Goal: Register for event/course

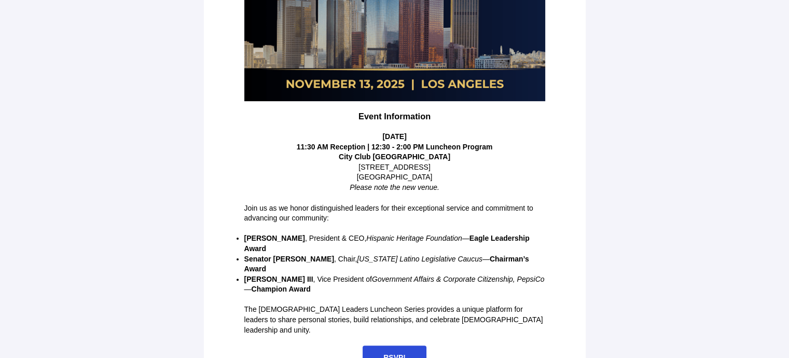
scroll to position [244, 0]
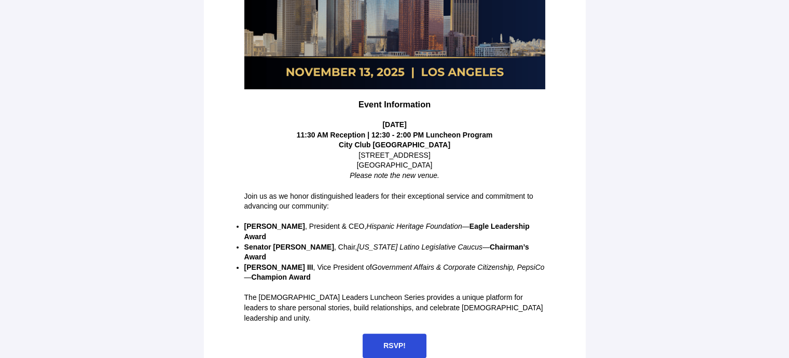
click at [393, 341] on span "RSVP!" at bounding box center [394, 345] width 22 height 8
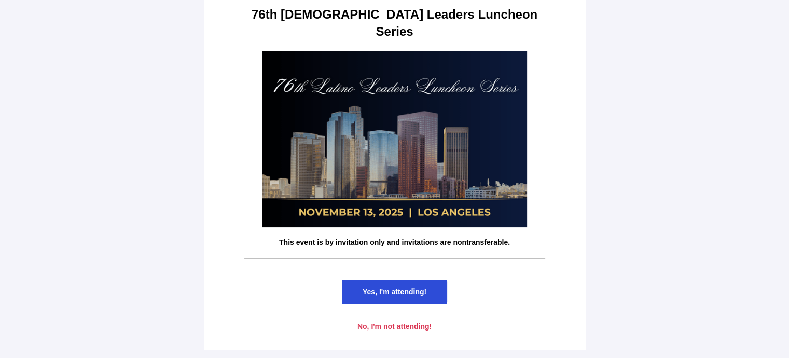
scroll to position [0, 0]
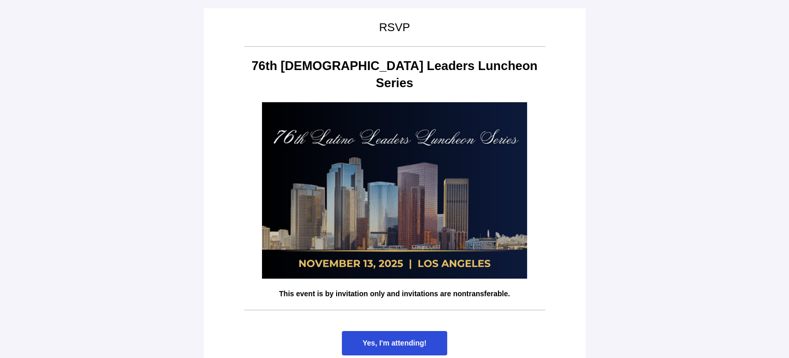
click at [397, 339] on span "Yes, I'm attending!" at bounding box center [394, 343] width 64 height 8
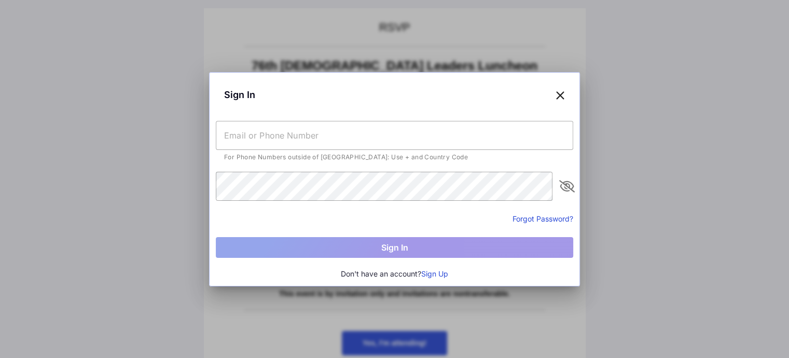
type input "[EMAIL_ADDRESS][DOMAIN_NAME]"
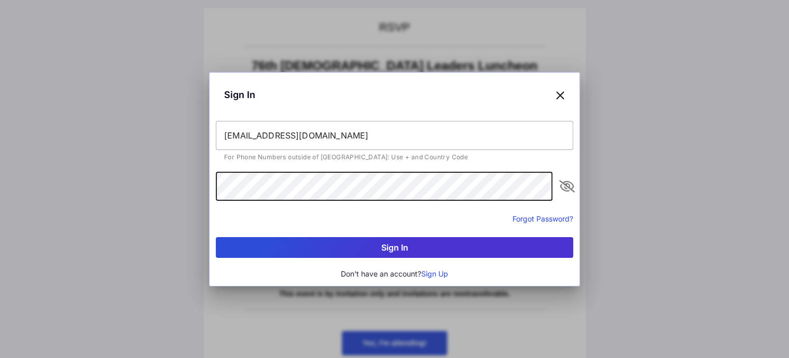
click at [401, 243] on button "Sign In" at bounding box center [394, 247] width 357 height 21
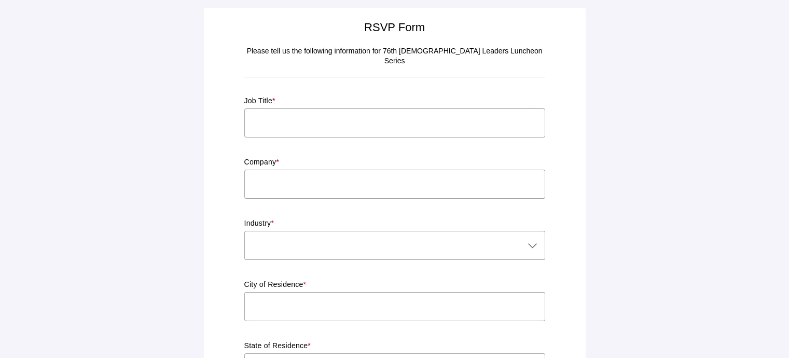
click at [388, 112] on input "text" at bounding box center [394, 122] width 301 height 29
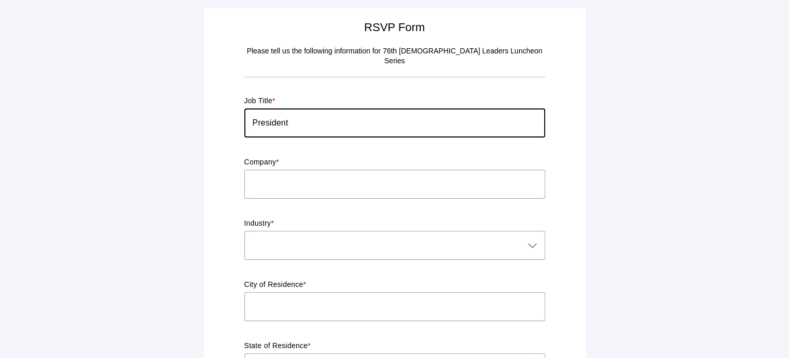
type input "President"
click at [393, 177] on input "text" at bounding box center [394, 184] width 301 height 29
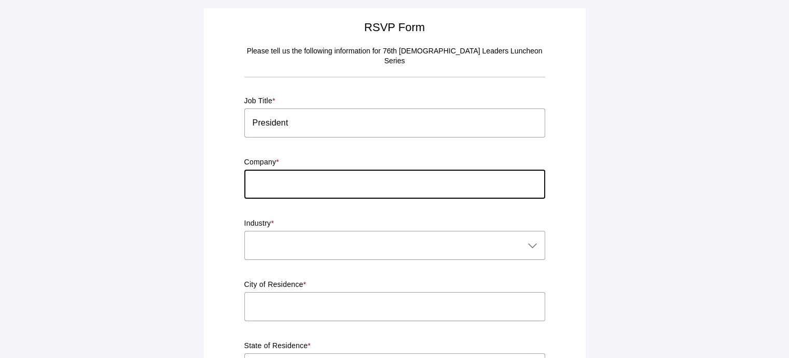
type input "Breakspell Consulting"
type input "[GEOGRAPHIC_DATA]"
type input "CA"
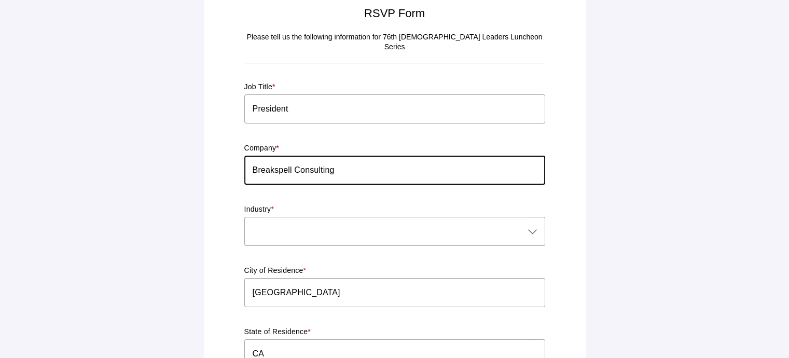
click at [399, 223] on div at bounding box center [384, 231] width 280 height 29
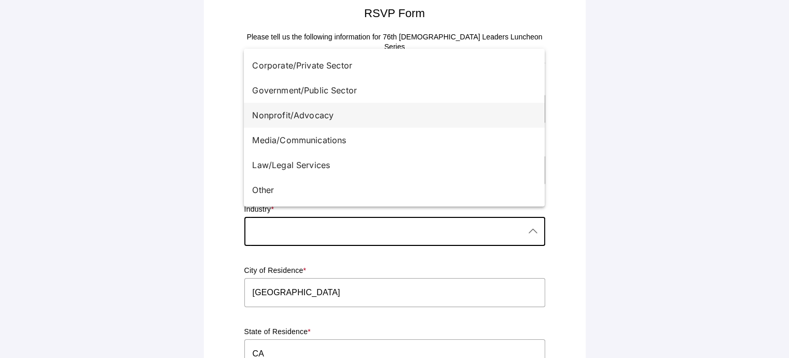
click at [305, 115] on div "Nonprofit/Advocacy" at bounding box center [390, 115] width 276 height 12
type input "Nonprofit/Advocacy"
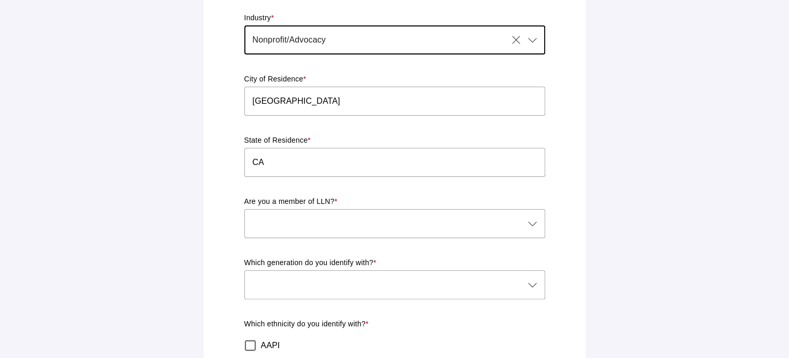
scroll to position [208, 0]
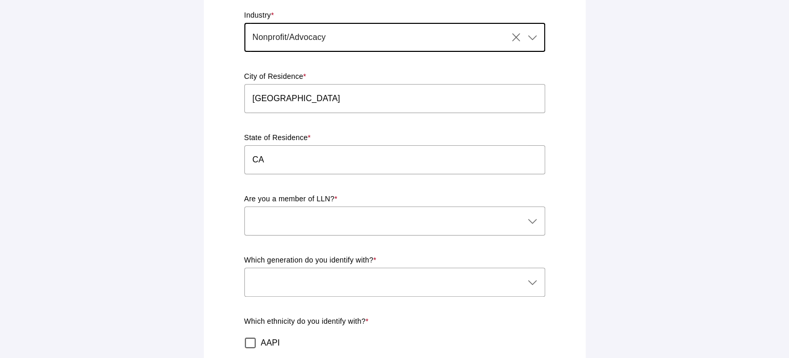
click at [533, 215] on icon at bounding box center [532, 221] width 12 height 12
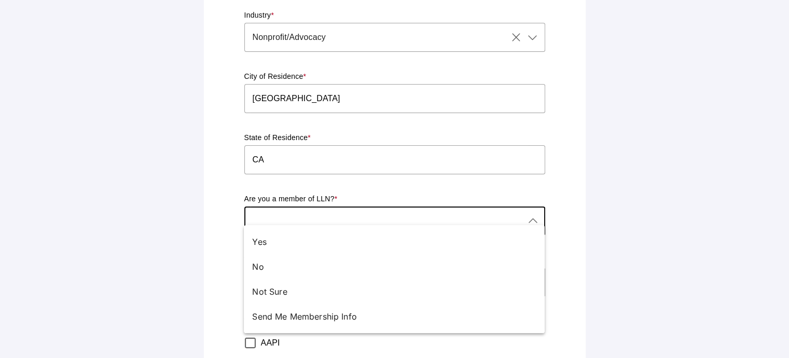
click at [264, 265] on div "No" at bounding box center [390, 266] width 276 height 12
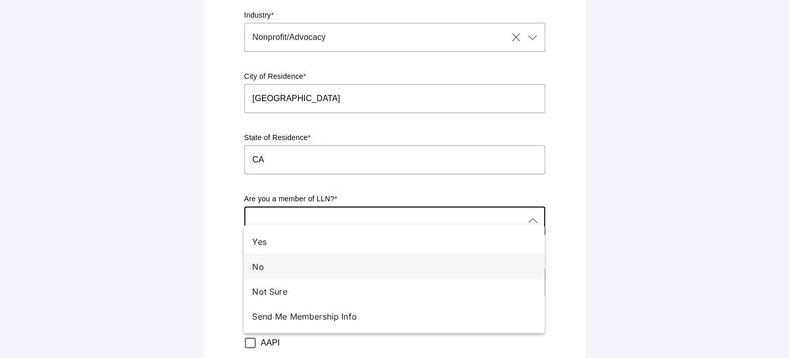
type input "No"
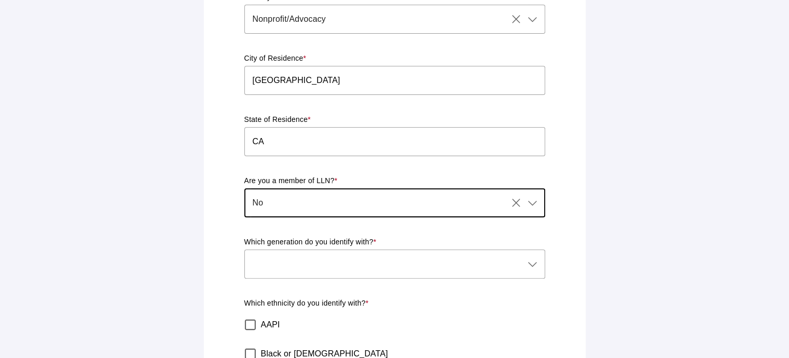
scroll to position [242, 0]
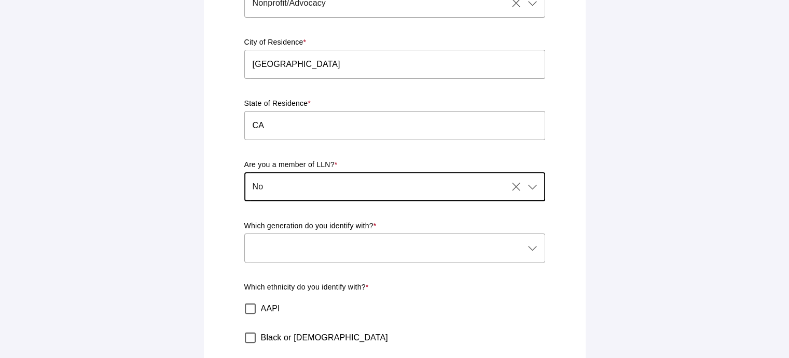
click at [531, 242] on icon at bounding box center [532, 248] width 12 height 12
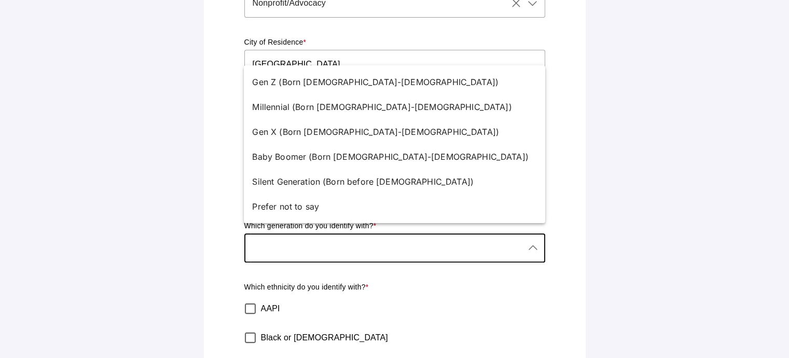
click at [347, 156] on div "Baby Boomer (Born [DEMOGRAPHIC_DATA]-[DEMOGRAPHIC_DATA])" at bounding box center [390, 156] width 276 height 12
type input "Baby Boomer (Born [DEMOGRAPHIC_DATA]-[DEMOGRAPHIC_DATA])"
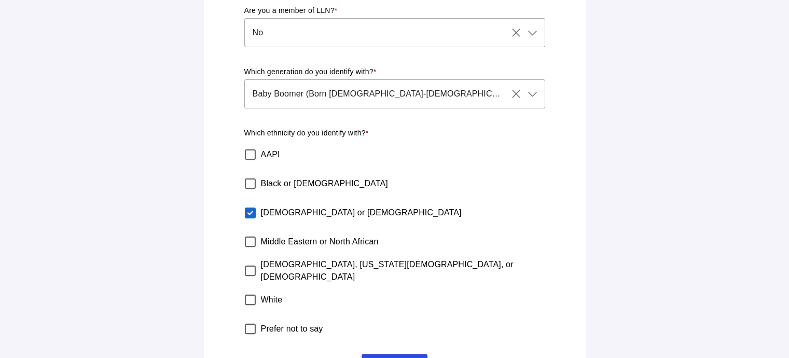
scroll to position [426, 0]
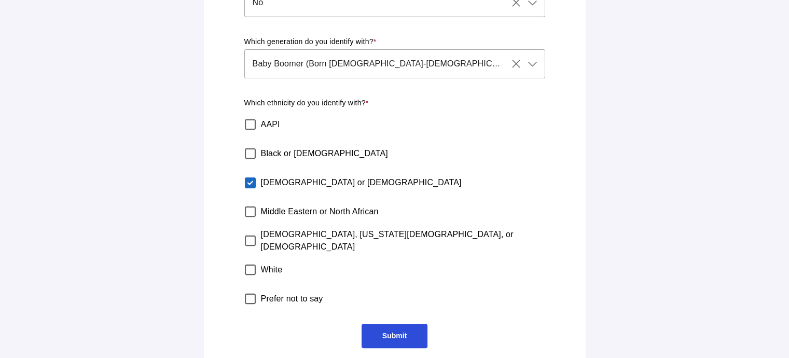
click at [393, 330] on span "Submit" at bounding box center [394, 336] width 66 height 24
